Goal: Task Accomplishment & Management: Manage account settings

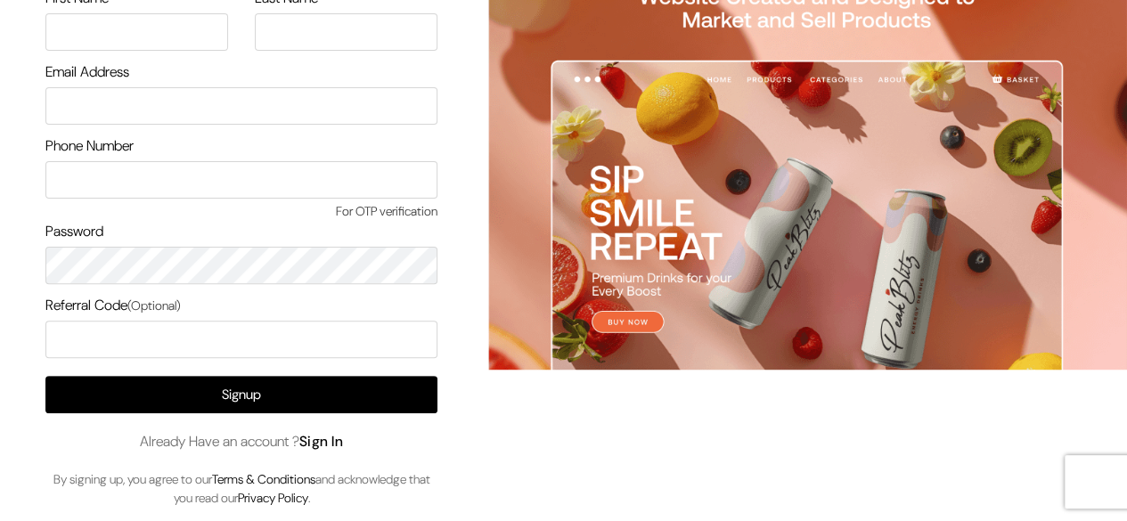
click at [340, 448] on link "Sign In" at bounding box center [321, 441] width 45 height 19
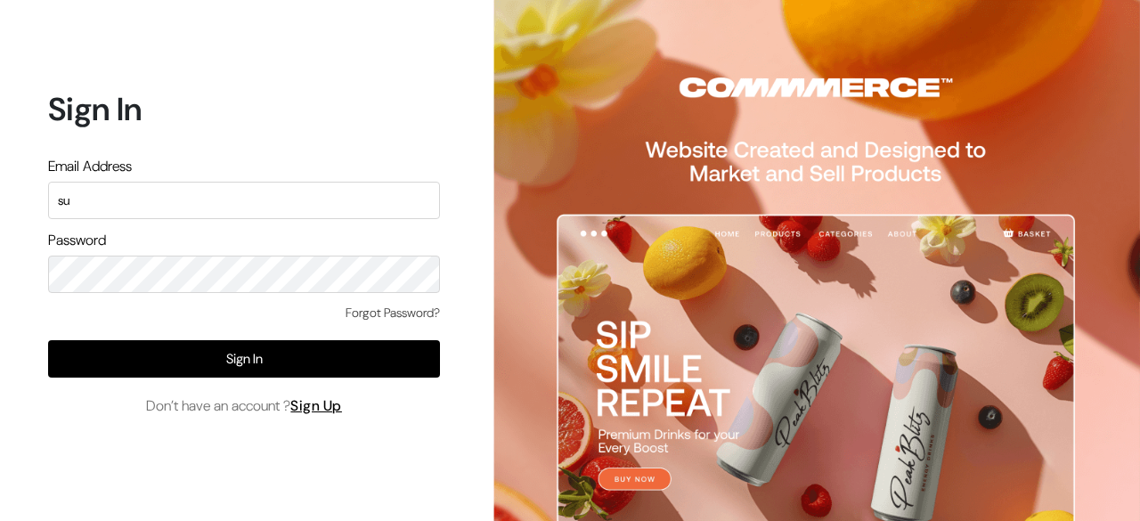
type input "s"
type input "demo@outdocart.in"
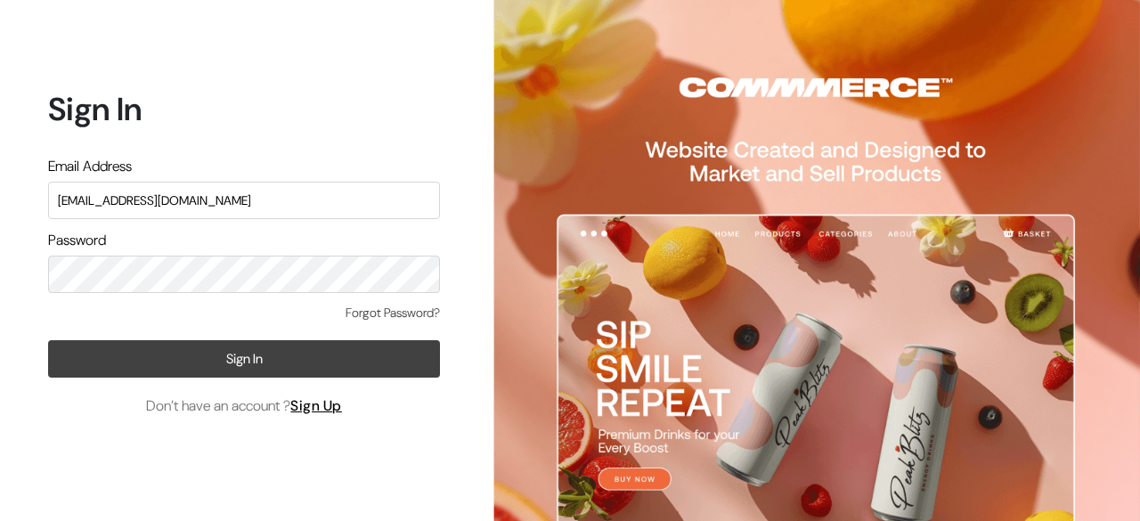
click at [320, 371] on button "Sign In" at bounding box center [244, 358] width 392 height 37
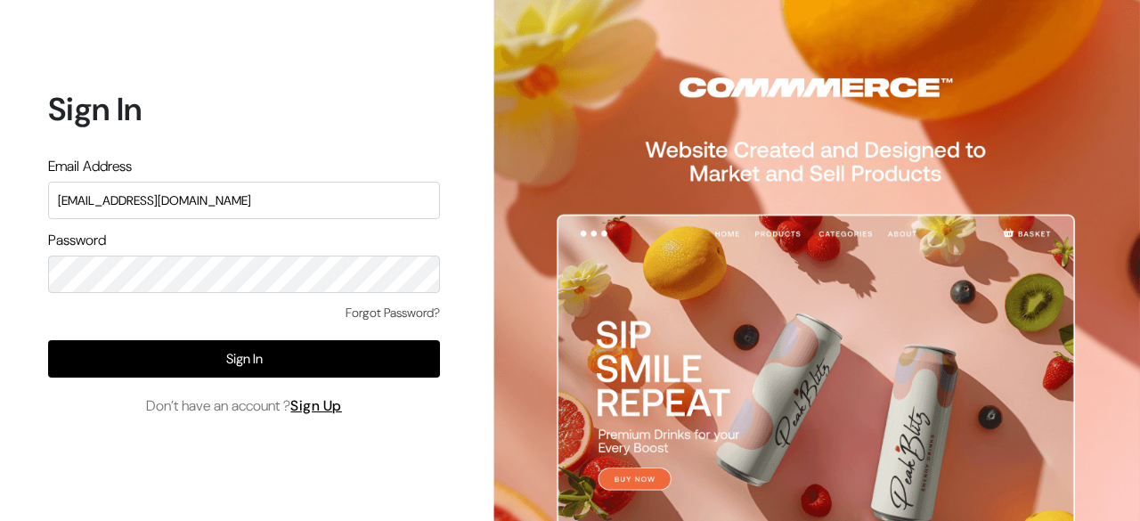
type input "demo@outdocart.in"
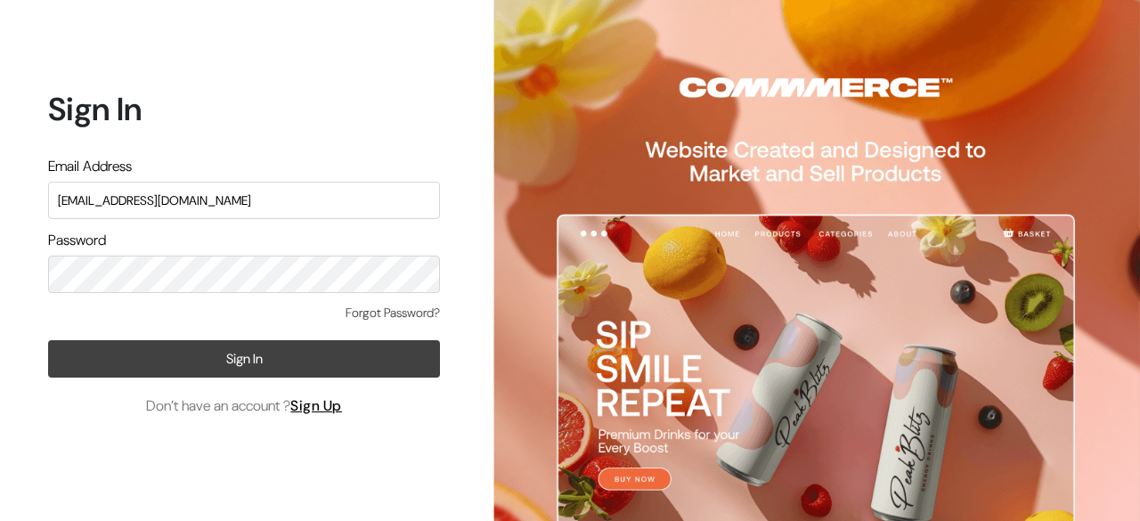
click at [245, 355] on button "Sign In" at bounding box center [244, 358] width 392 height 37
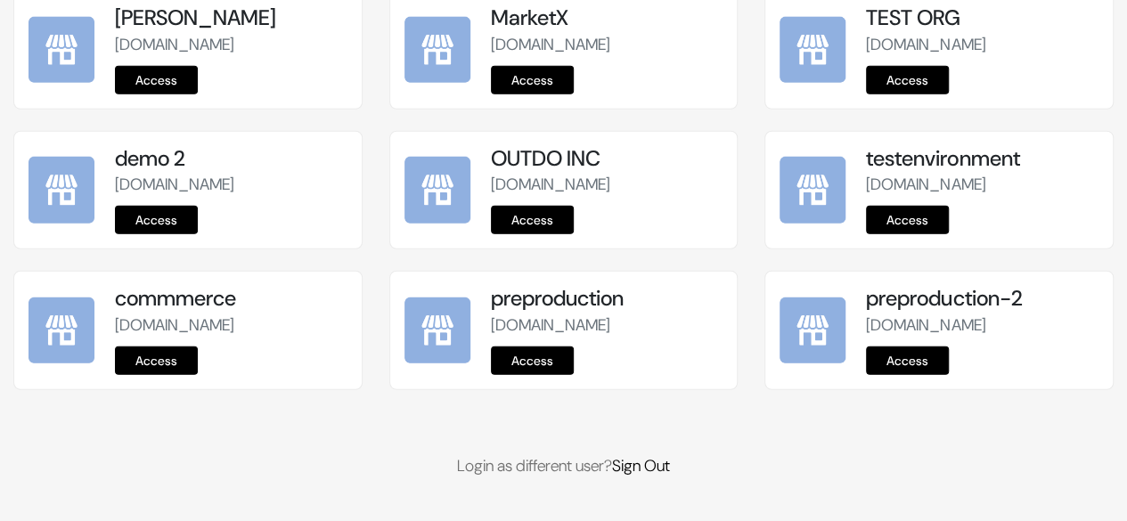
scroll to position [2401, 0]
click at [534, 361] on link "Access" at bounding box center [532, 360] width 83 height 29
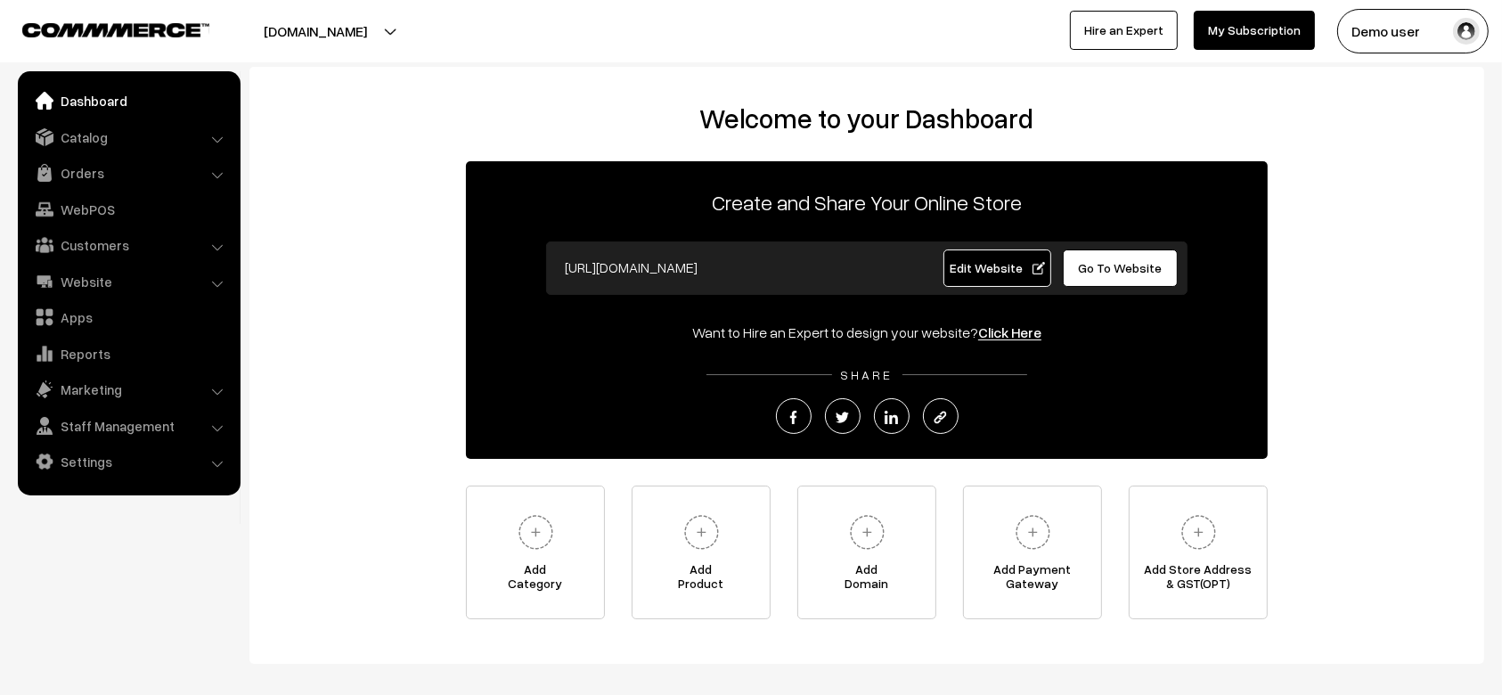
click at [401, 239] on div "Welcome to your Dashboard Create and Share Your Online Store [URL][DOMAIN_NAME]…" at bounding box center [866, 360] width 1199 height 517
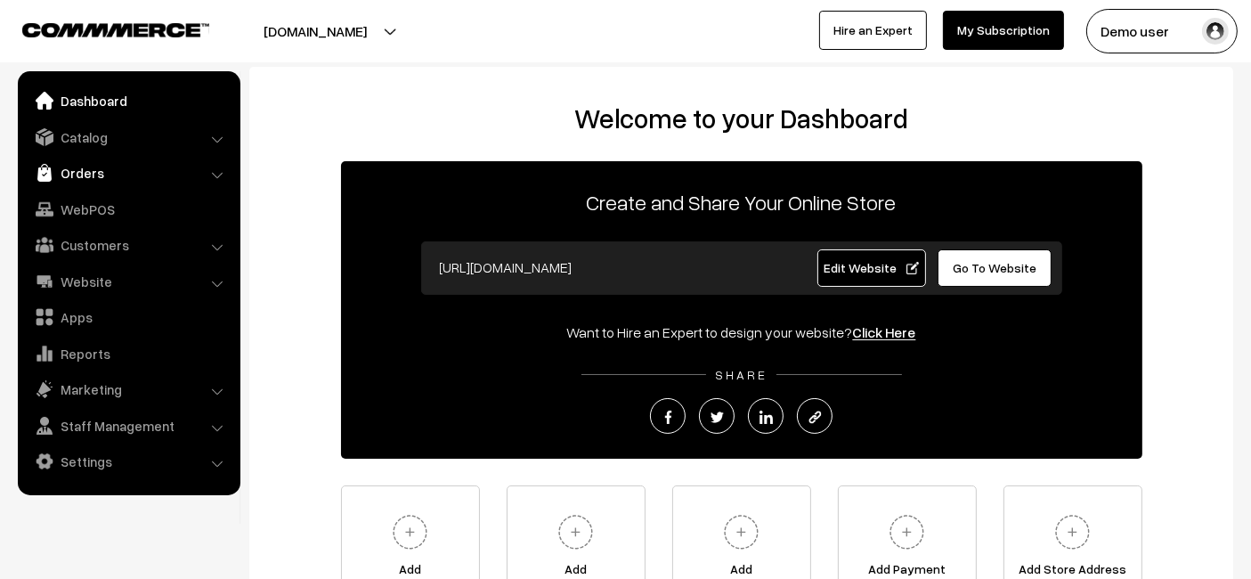
click at [81, 178] on link "Orders" at bounding box center [128, 173] width 212 height 32
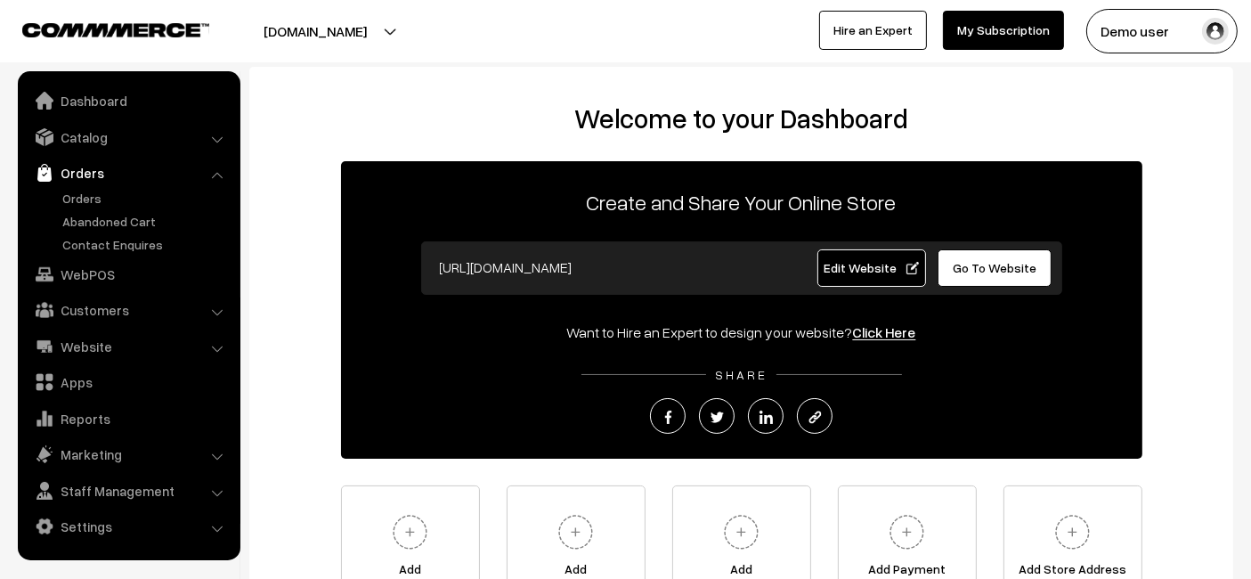
click at [858, 281] on link "Edit Website" at bounding box center [872, 267] width 109 height 37
